Goal: Information Seeking & Learning: Learn about a topic

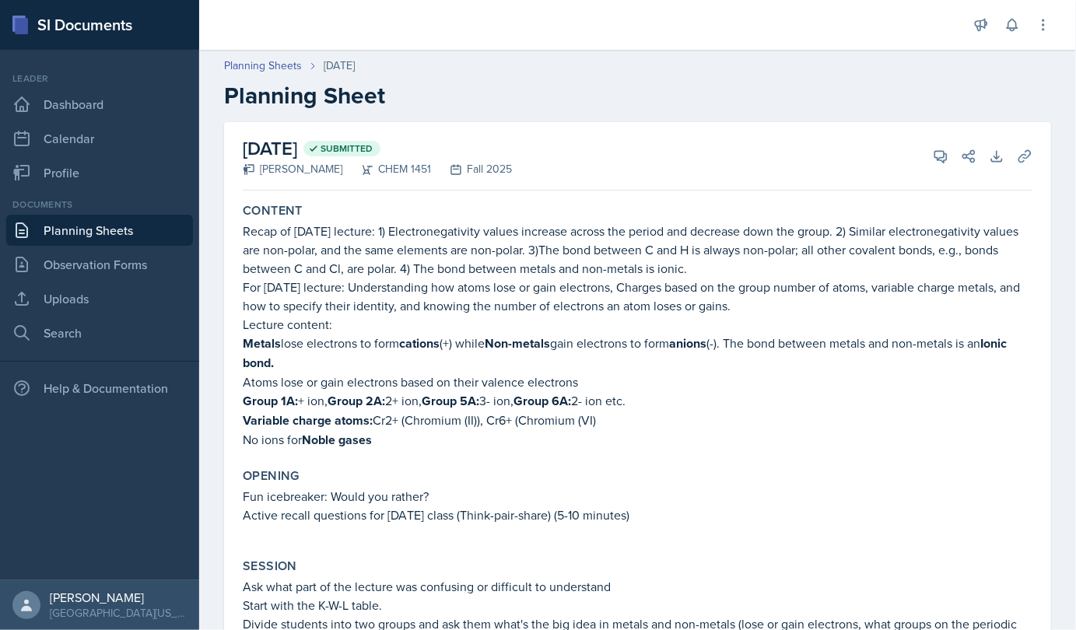
click at [61, 232] on link "Planning Sheets" at bounding box center [99, 230] width 187 height 31
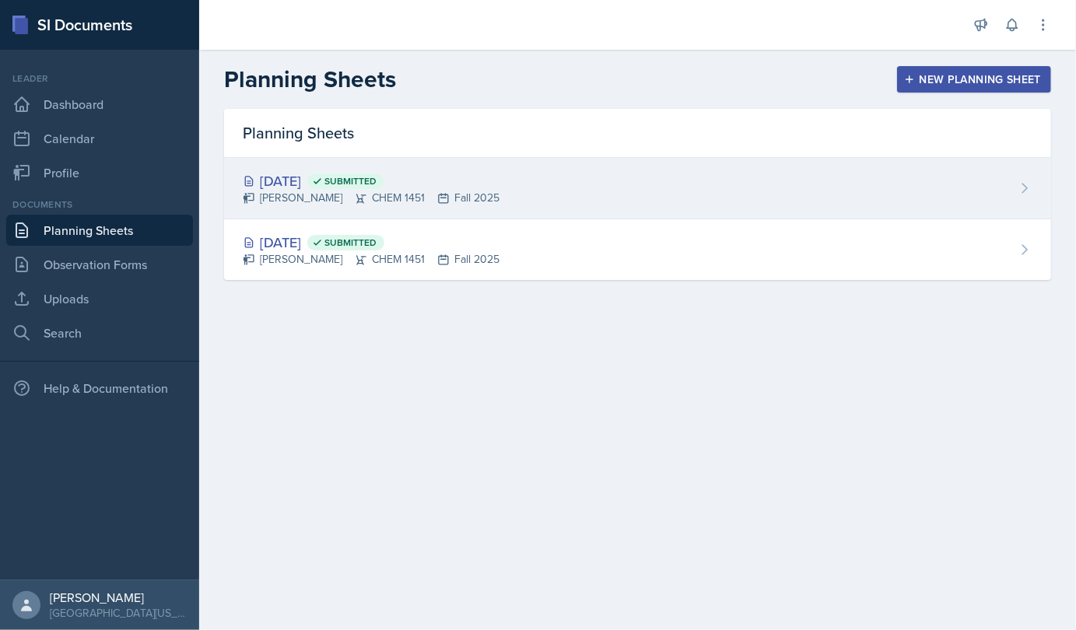
click at [408, 194] on div "[PERSON_NAME] CHEM 1451 Fall 2025" at bounding box center [371, 198] width 257 height 16
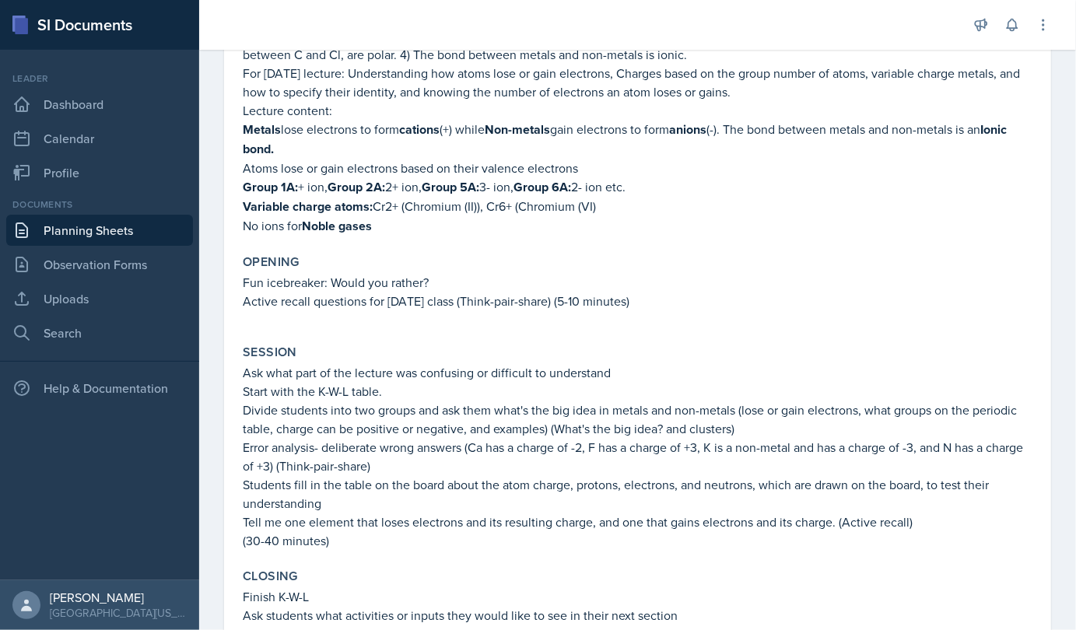
scroll to position [216, 0]
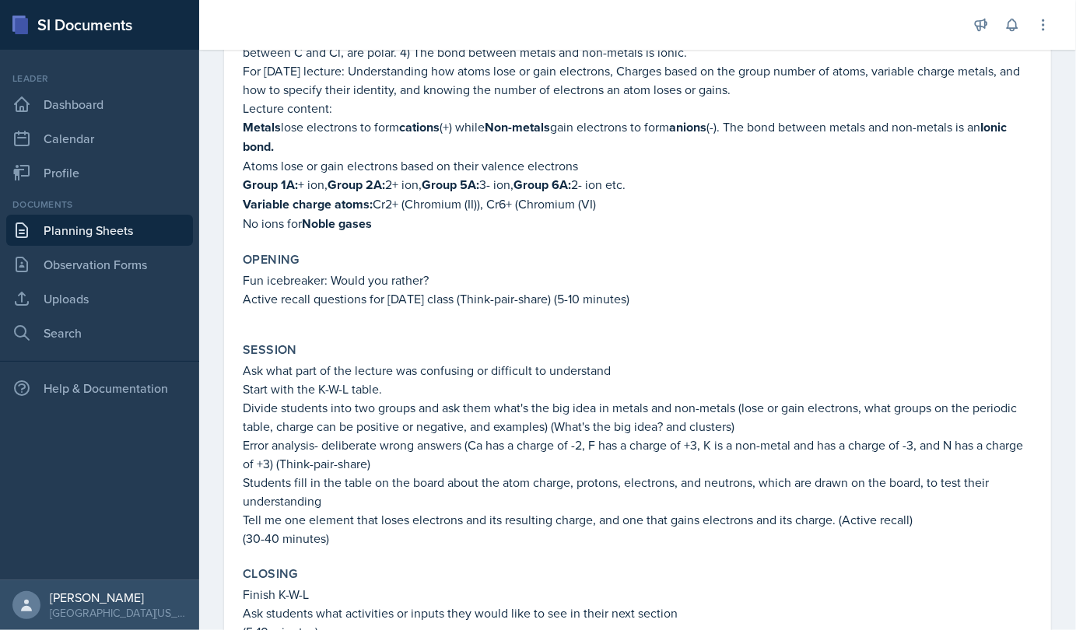
click at [332, 261] on div "Opening" at bounding box center [637, 260] width 789 height 16
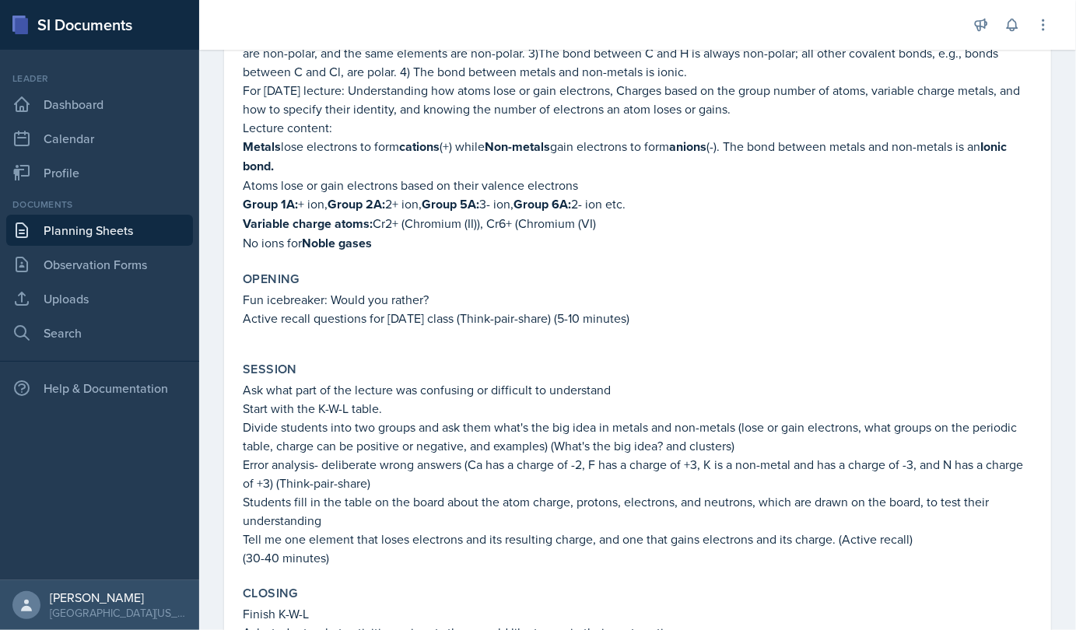
scroll to position [198, 0]
click at [460, 208] on strong "Group 5A:" at bounding box center [451, 203] width 58 height 18
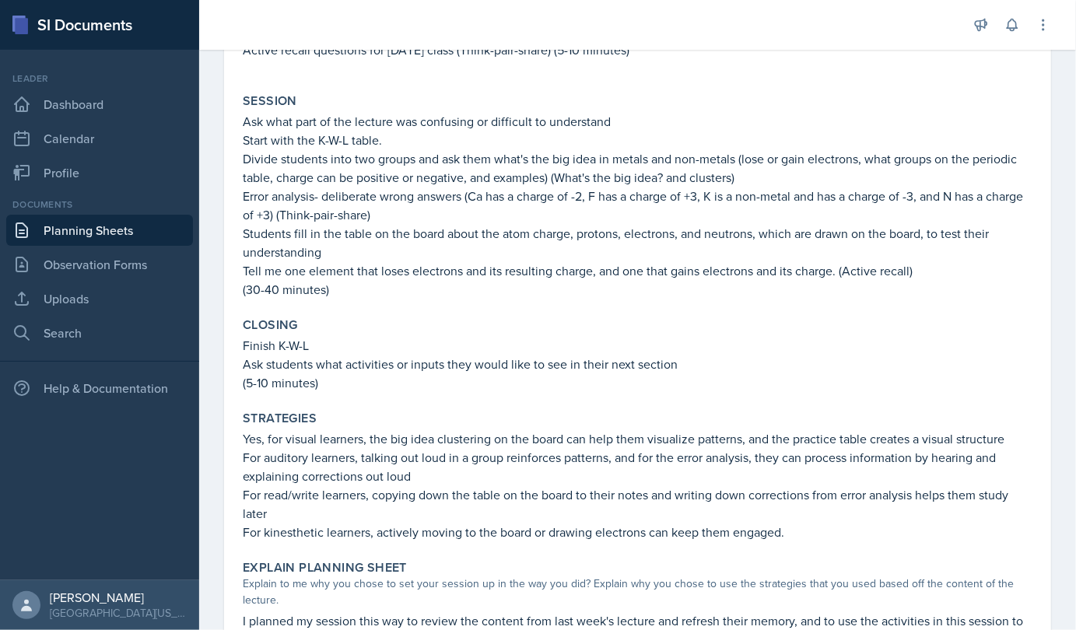
scroll to position [466, 0]
click at [460, 199] on p "Error analysis- deliberate wrong answers (Ca has a charge of -2, F has a charge…" at bounding box center [637, 204] width 789 height 37
click at [484, 219] on p "Error analysis- deliberate wrong answers (Ca has a charge of -2, F has a charge…" at bounding box center [637, 204] width 789 height 37
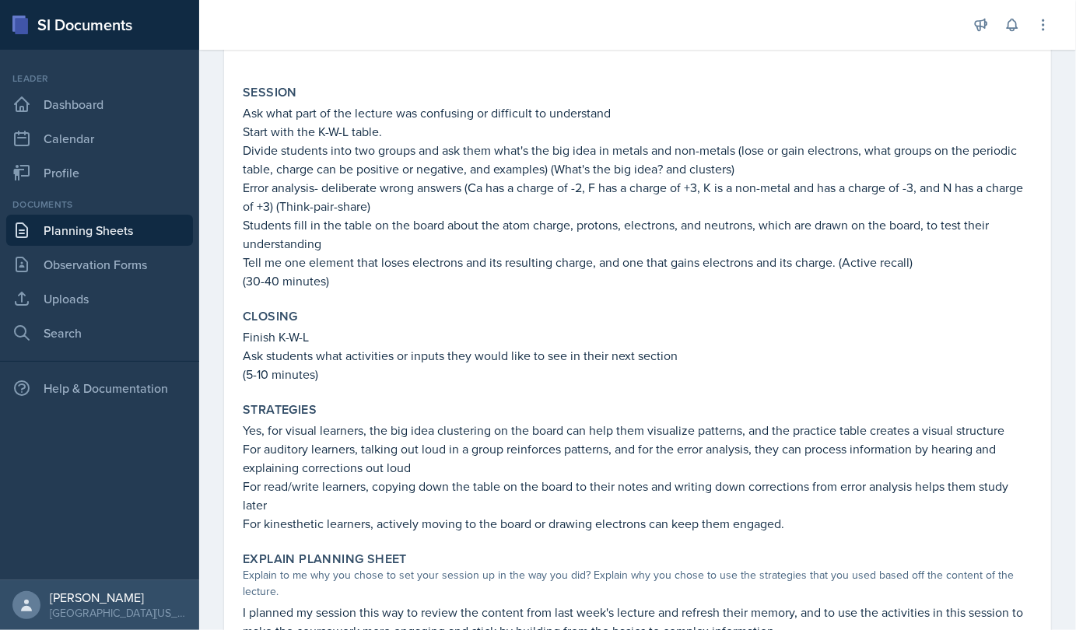
click at [889, 350] on p "Ask students what activities or inputs they would like to see in their next sec…" at bounding box center [637, 355] width 789 height 19
click at [581, 468] on p "For auditory learners, talking out loud in a group reinforces patterns, and for…" at bounding box center [637, 457] width 789 height 37
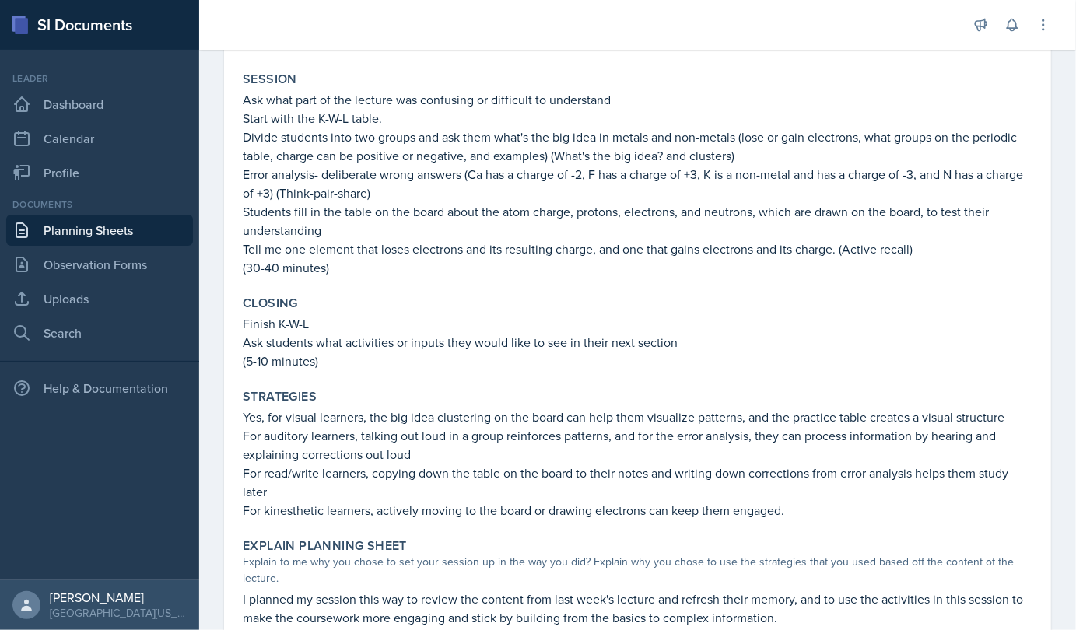
scroll to position [486, 0]
click at [612, 395] on div "Strategies" at bounding box center [637, 398] width 789 height 16
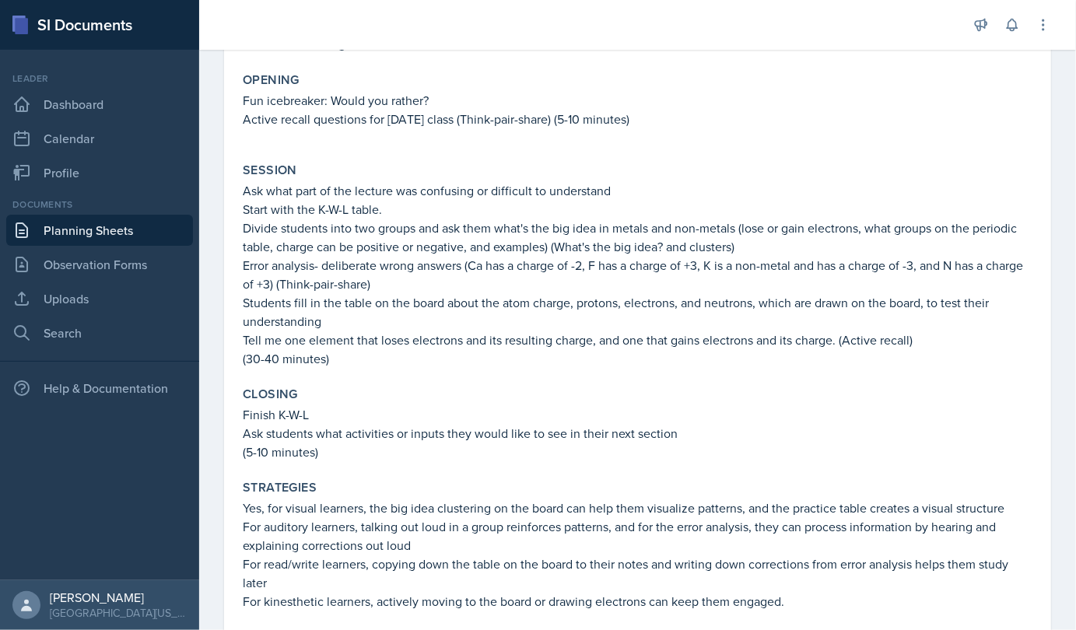
scroll to position [397, 0]
click at [946, 449] on p "(5-10 minutes)" at bounding box center [637, 450] width 789 height 19
